Goal: Task Accomplishment & Management: Manage account settings

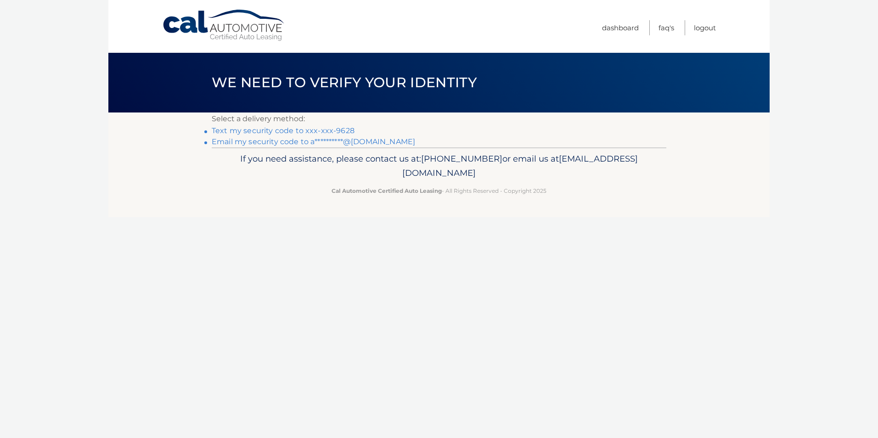
click at [378, 142] on link "**********" at bounding box center [313, 141] width 203 height 9
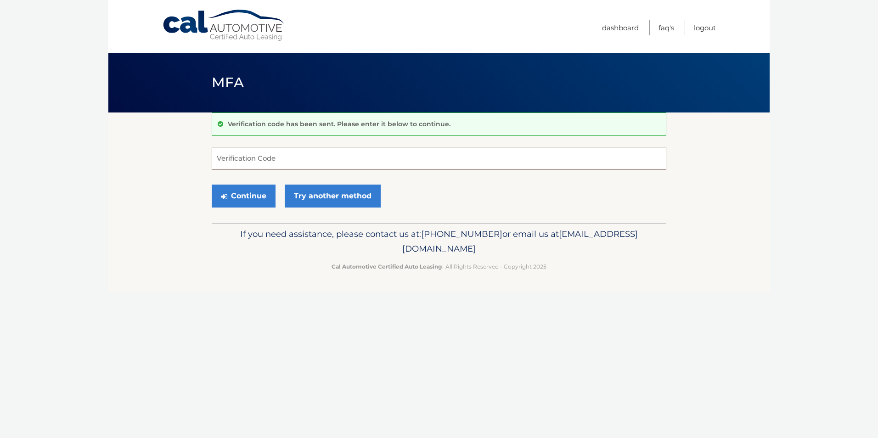
click at [309, 159] on input "Verification Code" at bounding box center [439, 158] width 455 height 23
click at [309, 157] on input "Verification Code" at bounding box center [439, 158] width 455 height 23
click at [279, 166] on input "Verification Code" at bounding box center [439, 158] width 455 height 23
type input "186486"
click at [212, 185] on button "Continue" at bounding box center [244, 196] width 64 height 23
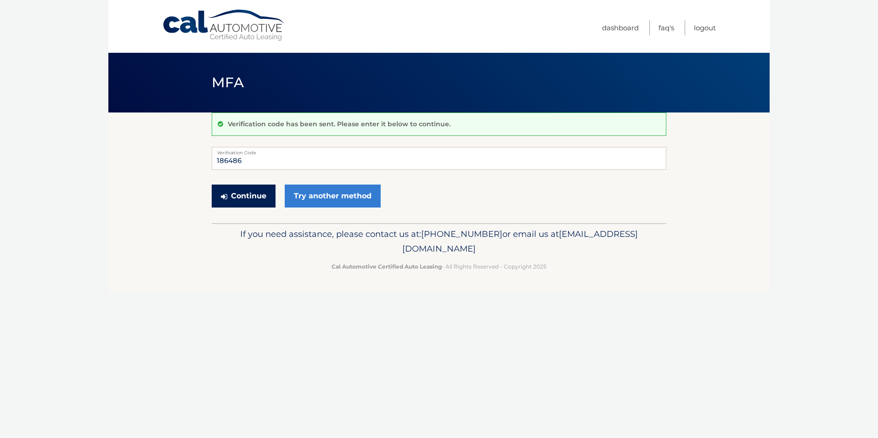
click at [247, 197] on button "Continue" at bounding box center [244, 196] width 64 height 23
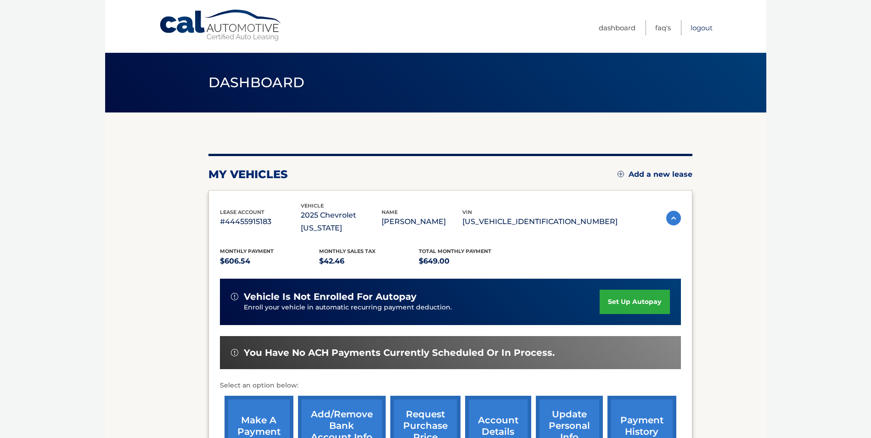
click at [701, 28] on link "Logout" at bounding box center [702, 27] width 22 height 15
